Goal: Task Accomplishment & Management: Manage account settings

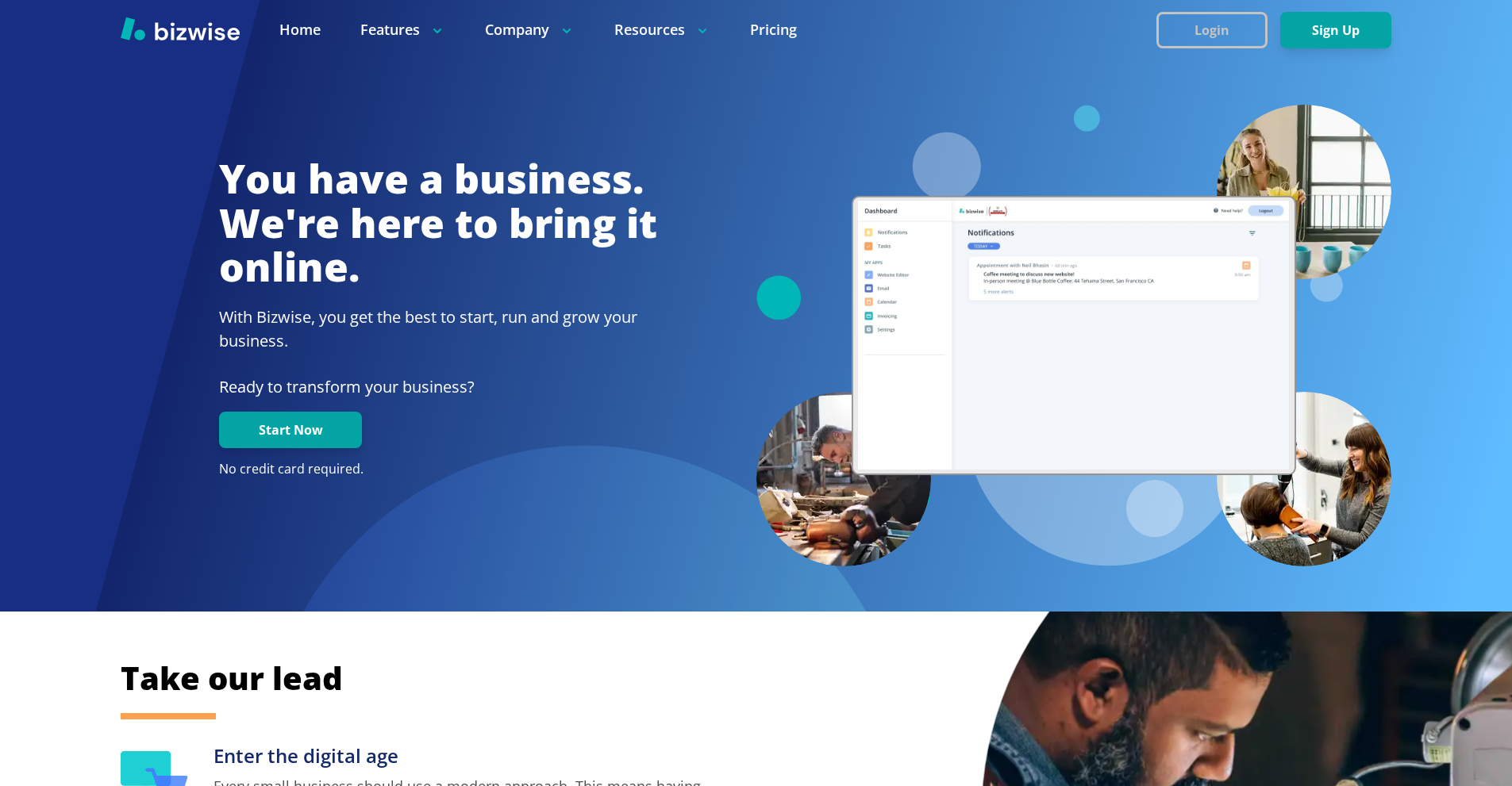
click at [1190, 40] on button "Login" at bounding box center [1211, 30] width 111 height 36
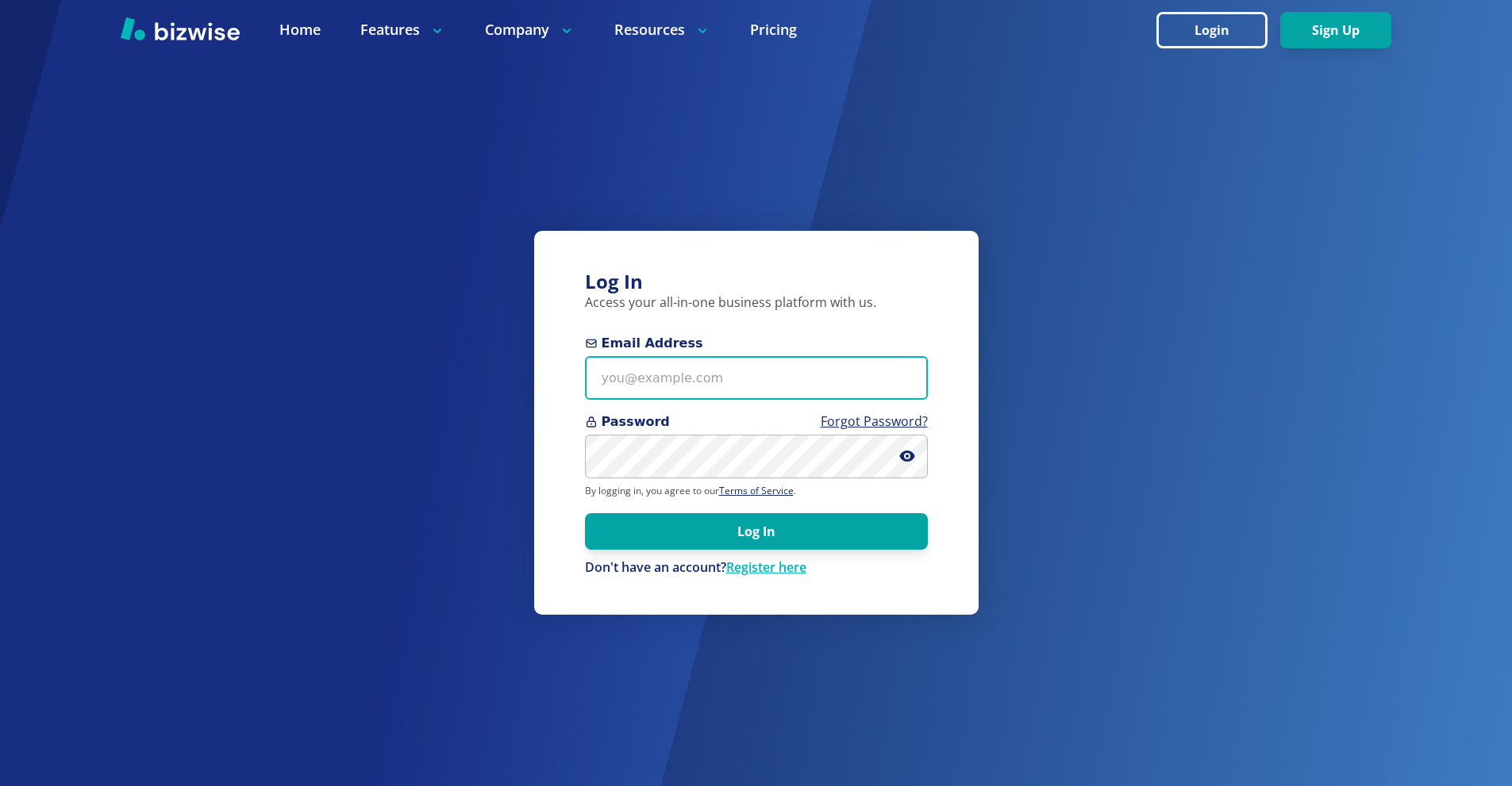
click at [828, 374] on input "Email Address" at bounding box center [756, 378] width 342 height 44
paste input "[EMAIL_ADDRESS][DOMAIN_NAME]"
type input "[EMAIL_ADDRESS][DOMAIN_NAME]"
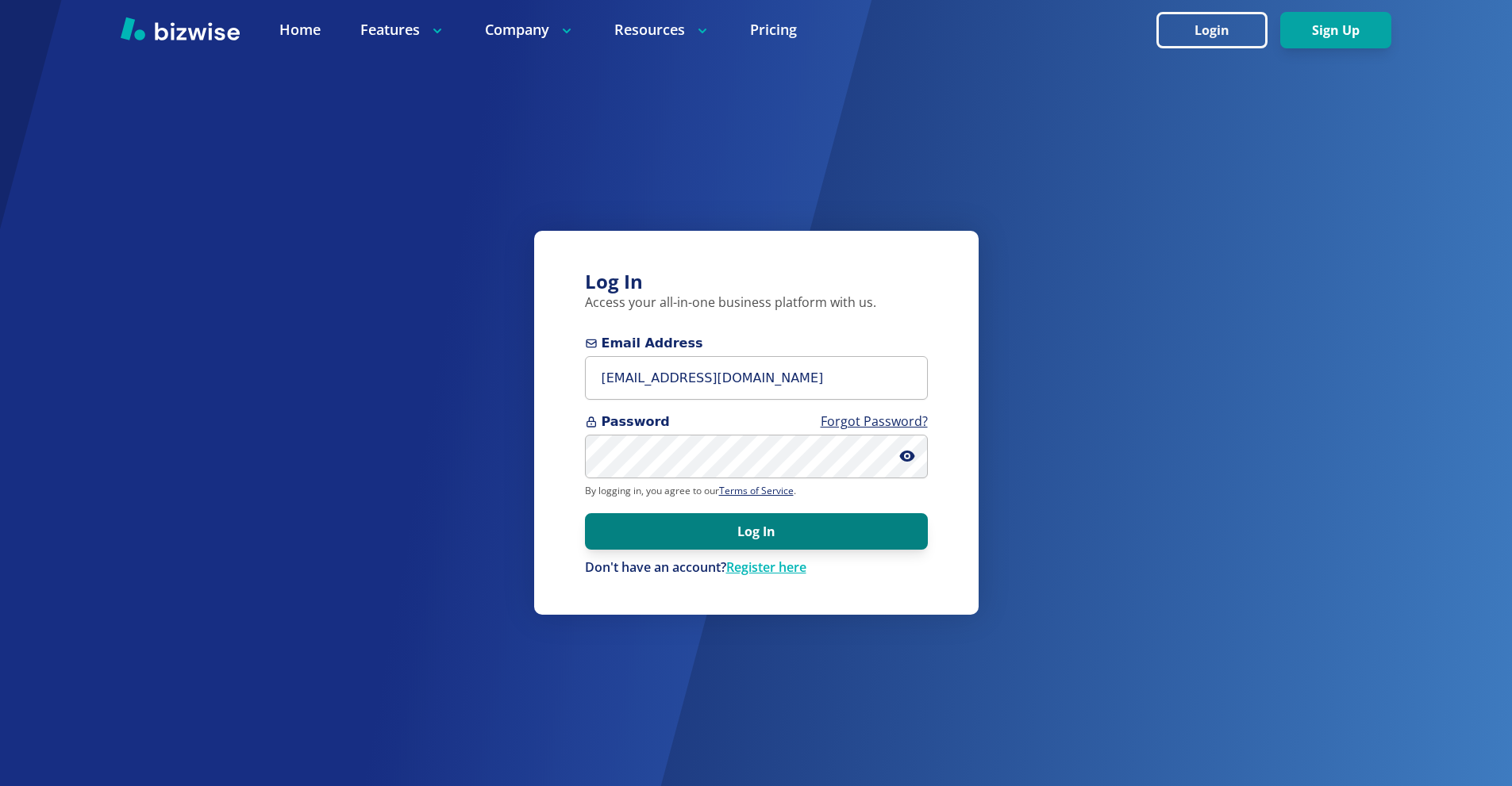
click at [792, 547] on button "Log In" at bounding box center [756, 531] width 342 height 36
